Goal: Task Accomplishment & Management: Use online tool/utility

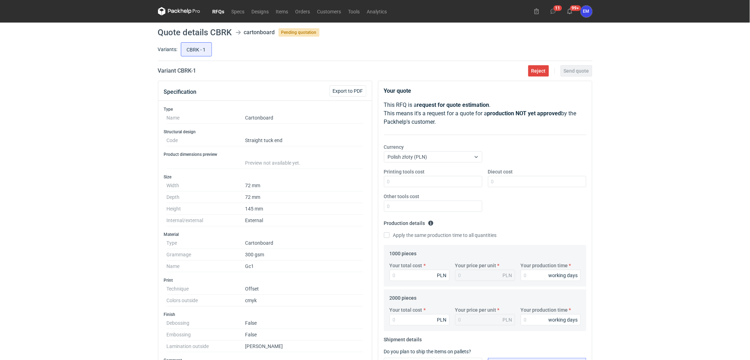
click at [217, 10] on link "RFQs" at bounding box center [218, 11] width 19 height 8
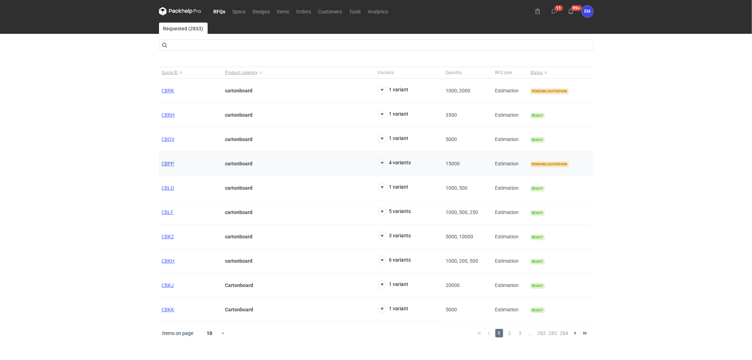
click at [168, 163] on span "CBPP" at bounding box center [168, 164] width 13 height 6
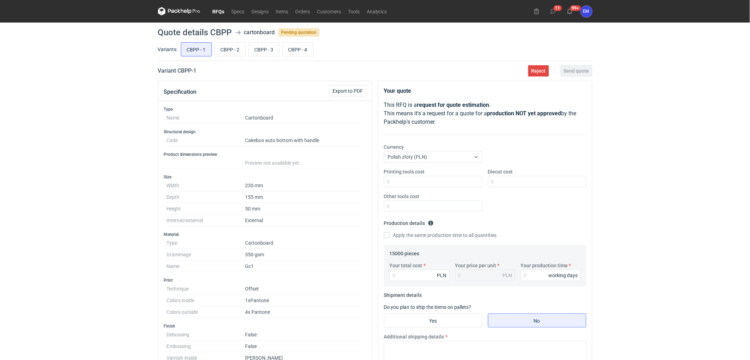
click at [217, 12] on link "RFQs" at bounding box center [218, 11] width 19 height 8
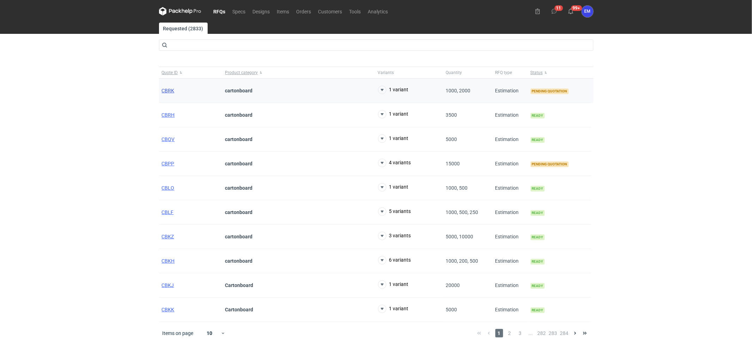
click at [167, 90] on span "CBRK" at bounding box center [168, 91] width 13 height 6
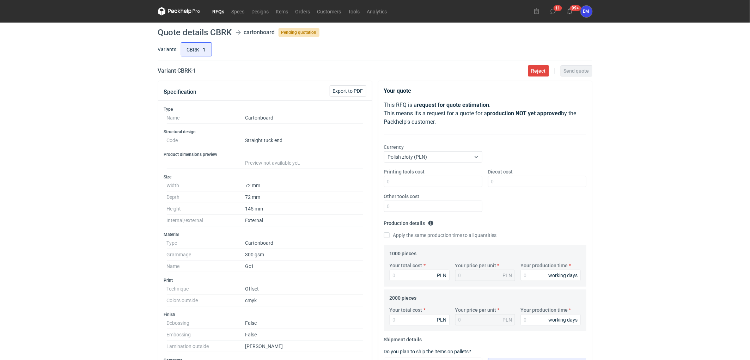
click at [116, 127] on div "RFQs Specs Designs Items Orders Customers Tools Analytics 11 99+ EM [PERSON_NAM…" at bounding box center [375, 180] width 750 height 360
drag, startPoint x: 166, startPoint y: 119, endPoint x: 276, endPoint y: 112, distance: 110.9
click at [276, 112] on div "Type Name Cartonboard" at bounding box center [265, 114] width 202 height 17
click at [83, 140] on div "RFQs Specs Designs Items Orders Customers Tools Analytics 11 99+ EM [PERSON_NAM…" at bounding box center [375, 180] width 750 height 360
drag, startPoint x: 165, startPoint y: 117, endPoint x: 298, endPoint y: 113, distance: 133.2
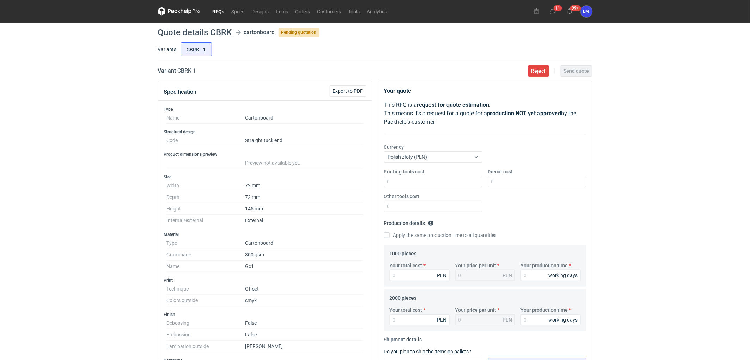
click at [302, 111] on div "Type Name Cartonboard" at bounding box center [265, 114] width 202 height 17
click at [260, 117] on dd "Cartonboard" at bounding box center [304, 118] width 118 height 12
click at [62, 119] on div "RFQs Specs Designs Items Orders Customers Tools Analytics 11 99+ EM [PERSON_NAM…" at bounding box center [375, 180] width 750 height 360
click at [94, 189] on div "RFQs Specs Designs Items Orders Customers Tools Analytics 11 99+ EM [PERSON_NAM…" at bounding box center [375, 180] width 750 height 360
click at [348, 87] on button "Export to PDF" at bounding box center [347, 90] width 37 height 11
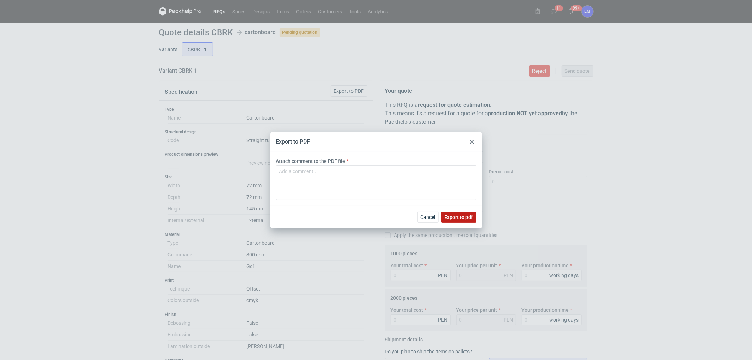
click at [462, 217] on span "Export to pdf" at bounding box center [458, 217] width 29 height 5
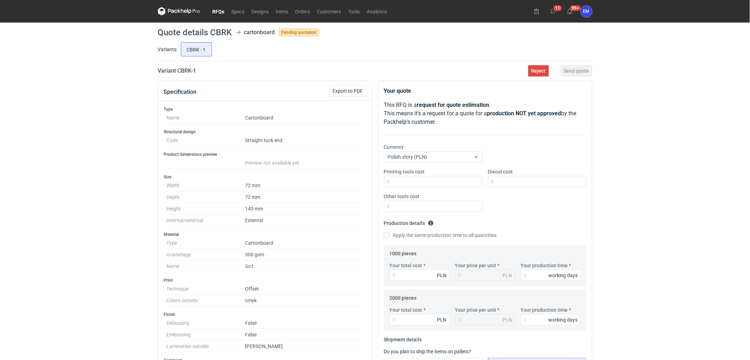
drag, startPoint x: 44, startPoint y: 191, endPoint x: 41, endPoint y: 201, distance: 10.7
click at [45, 192] on div "RFQs Specs Designs Items Orders Customers Tools Analytics 11 99+ EM [PERSON_NAM…" at bounding box center [375, 180] width 750 height 360
click at [48, 199] on div "RFQs Specs Designs Items Orders Customers Tools Analytics 11 99+ EM [PERSON_NAM…" at bounding box center [375, 180] width 750 height 360
click at [42, 174] on div "RFQs Specs Designs Items Orders Customers Tools Analytics 11 99+ EM [PERSON_NAM…" at bounding box center [375, 180] width 750 height 360
click at [113, 233] on div "RFQs Specs Designs Items Orders Customers Tools Analytics 11 99+ EM [PERSON_NAM…" at bounding box center [375, 180] width 750 height 360
